Goal: Task Accomplishment & Management: Use online tool/utility

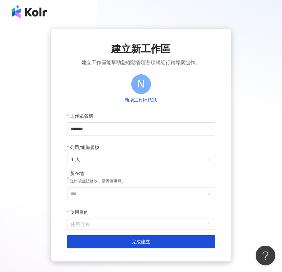
click at [160, 52] on span "建立新工作區" at bounding box center [141, 49] width 59 height 14
click at [109, 125] on input "*******" at bounding box center [141, 128] width 148 height 13
click at [150, 132] on input "*******" at bounding box center [141, 128] width 148 height 13
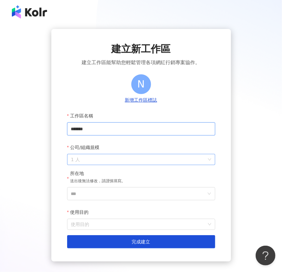
click at [107, 157] on span "1 人" at bounding box center [141, 159] width 140 height 11
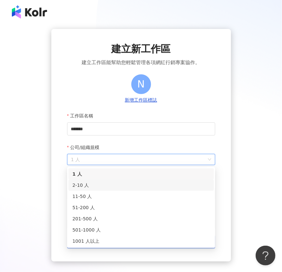
click at [103, 182] on div "2-10 人" at bounding box center [141, 185] width 138 height 7
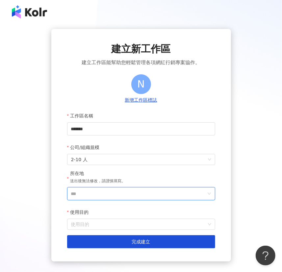
click at [109, 192] on input "***" at bounding box center [138, 194] width 135 height 13
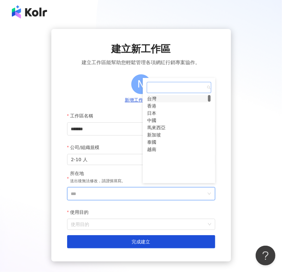
click at [157, 99] on div "台灣" at bounding box center [152, 98] width 9 height 7
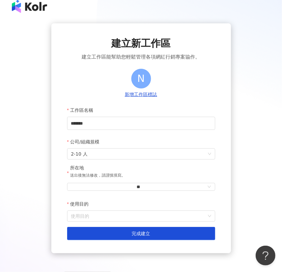
scroll to position [40, 0]
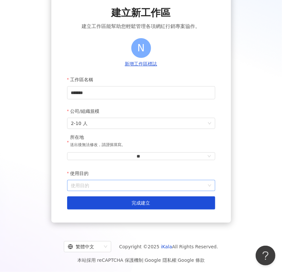
click at [95, 182] on input "使用目的" at bounding box center [141, 185] width 140 height 11
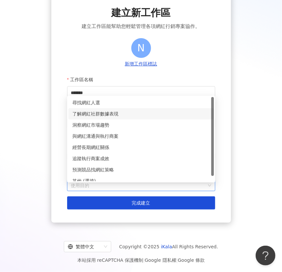
click at [109, 112] on div "了解網紅社群數據表現" at bounding box center [141, 113] width 138 height 7
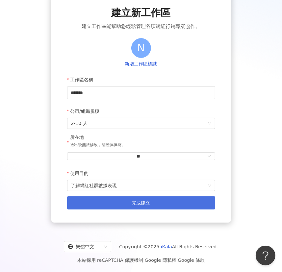
click at [138, 202] on span "完成建立" at bounding box center [141, 203] width 18 height 5
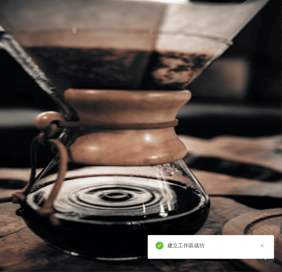
click at [103, 154] on body "AI 找網紅 找貼文 資源庫 商案媒合 洞察報告 趨勢分析 BETA 競品分析 立即安裝 瀏覽器外掛 el-icon-cs 預約線上 Demo 申請試用 繁體…" at bounding box center [141, 136] width 282 height 272
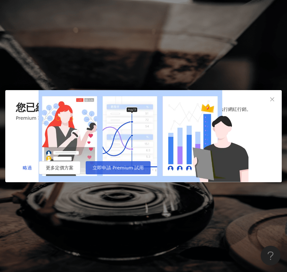
click at [144, 171] on span "立即申請 Premium 試用" at bounding box center [118, 167] width 51 height 5
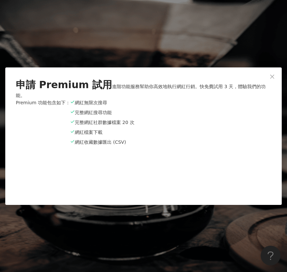
click at [201, 39] on div "申請 Premium 試用 進階功能服務幫助你高效地執行網紅行銷。快免費試用 3 天，體驗我們的功能。 Premium 功能包含如下： 網紅無限次搜尋 完整網…" at bounding box center [143, 136] width 287 height 272
click at [169, 29] on div "申請 Premium 試用 進階功能服務幫助你高效地執行網紅行銷。快免費試用 3 天，體驗我們的功能。 Premium 功能包含如下： 網紅無限次搜尋 完整網…" at bounding box center [143, 136] width 287 height 272
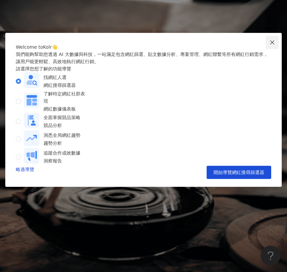
click at [273, 43] on icon "close" at bounding box center [272, 42] width 4 height 4
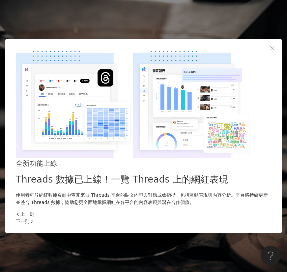
click at [254, 218] on div "下一則" at bounding box center [143, 221] width 255 height 7
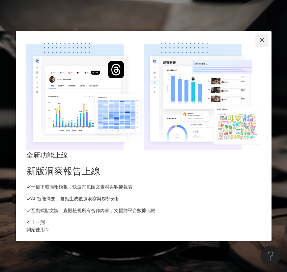
click at [264, 43] on icon "close" at bounding box center [261, 40] width 5 height 5
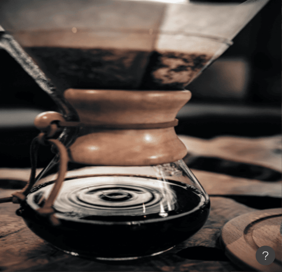
click at [191, 53] on div "申請試用" at bounding box center [180, 66] width 204 height 26
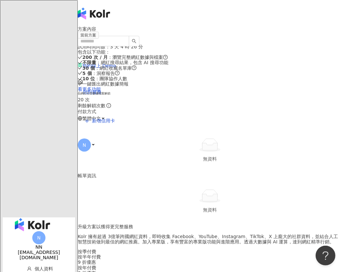
click at [207, 32] on div "方案內容" at bounding box center [210, 28] width 264 height 5
drag, startPoint x: 45, startPoint y: 14, endPoint x: 38, endPoint y: 20, distance: 9.4
click at [44, 218] on div "button" at bounding box center [39, 225] width 72 height 14
click at [38, 218] on img "button" at bounding box center [32, 224] width 35 height 13
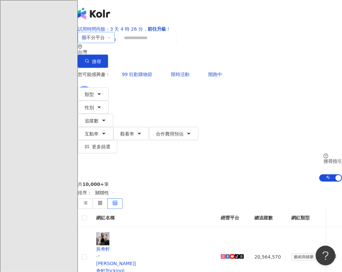
click at [105, 43] on div "不分平台" at bounding box center [93, 37] width 23 height 11
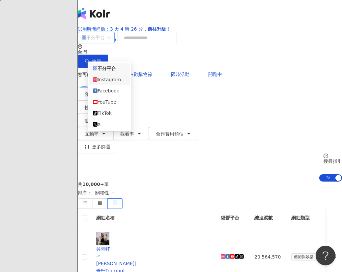
click at [105, 83] on div "Instagram" at bounding box center [109, 79] width 33 height 7
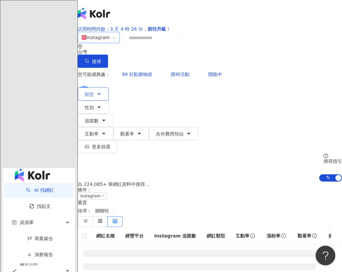
click at [102, 92] on icon "button" at bounding box center [98, 94] width 5 height 5
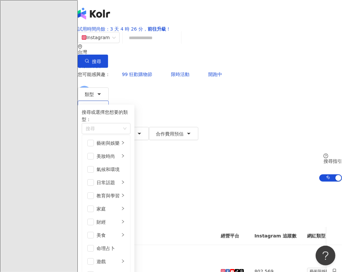
click at [94, 105] on span "性別" at bounding box center [89, 107] width 9 height 5
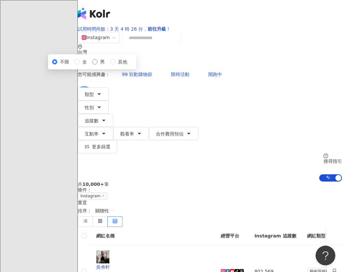
click at [107, 66] on span "男" at bounding box center [102, 61] width 10 height 7
click at [98, 118] on span "追蹤數" at bounding box center [92, 120] width 14 height 5
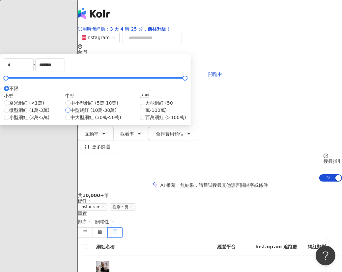
type input "******"
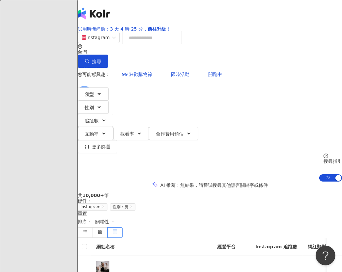
click at [220, 103] on div "類型 性別 追蹤數 互動率 觀看率 合作費用預估 更多篩選 不限 女 男 其他 ****** - ****** 不限 小型 奈米網紅 (<1萬) 微型網紅 (…" at bounding box center [210, 121] width 264 height 66
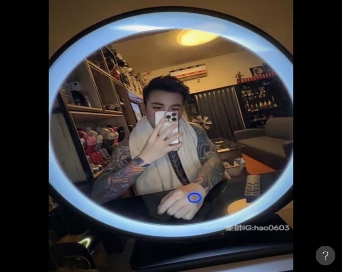
click at [275, 51] on div "台灣" at bounding box center [210, 51] width 264 height 5
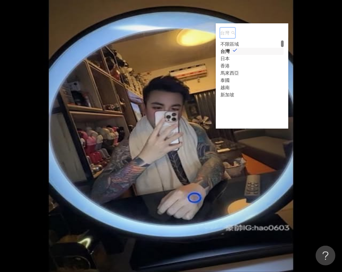
click at [230, 55] on div "台灣" at bounding box center [224, 51] width 9 height 7
click at [282, 67] on div "Instagram 台灣 台灣 unlimit tw jp 不限區域 台灣 日本 香港 馬來西亞 泰國 越南 新加坡 搜尋 您可能感興趣： 99 狂歡購物節 …" at bounding box center [210, 107] width 264 height 150
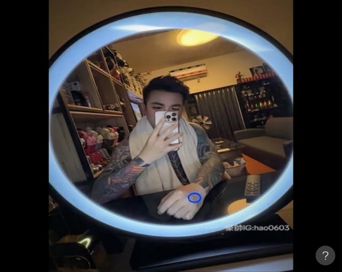
click at [282, 159] on div "搜尋指引" at bounding box center [332, 161] width 18 height 5
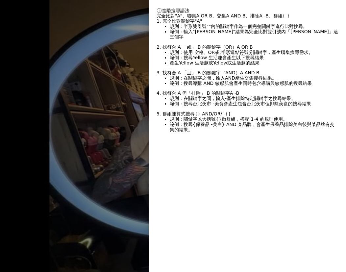
click at [114, 55] on div at bounding box center [173, 136] width 346 height 272
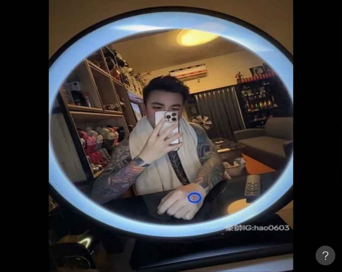
click at [110, 144] on span "更多篩選" at bounding box center [101, 146] width 18 height 5
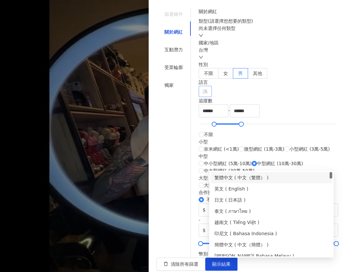
click at [204, 94] on div at bounding box center [202, 91] width 4 height 5
click at [238, 178] on div "繁體中文 ( 中文（繁體） )" at bounding box center [272, 177] width 114 height 7
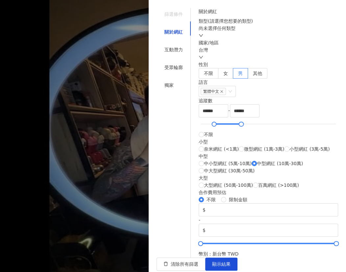
click at [282, 97] on div "語言 繁體中文" at bounding box center [269, 88] width 140 height 18
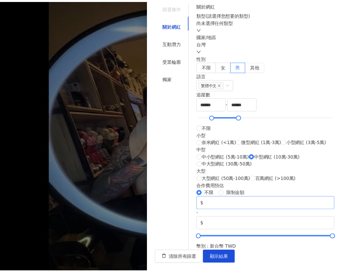
scroll to position [224, 0]
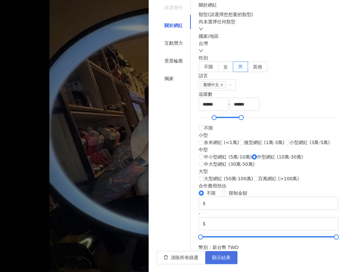
click at [231, 259] on span "顯示結果" at bounding box center [221, 257] width 18 height 5
